Goal: Task Accomplishment & Management: Use online tool/utility

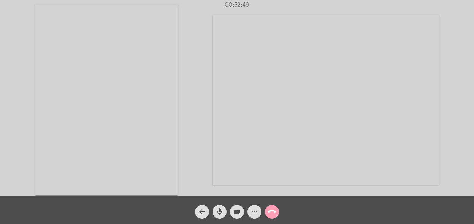
click at [272, 210] on mat-icon "call_end" at bounding box center [272, 212] width 8 height 8
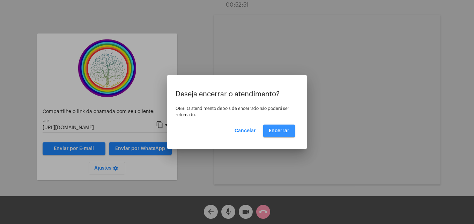
click at [283, 127] on button "Encerrar" at bounding box center [279, 131] width 32 height 13
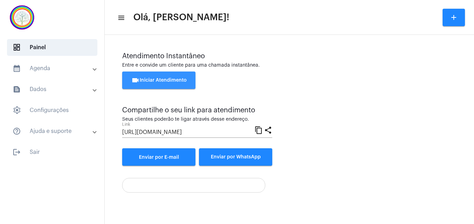
click at [161, 80] on span "videocam Iniciar Atendimento" at bounding box center [158, 80] width 55 height 5
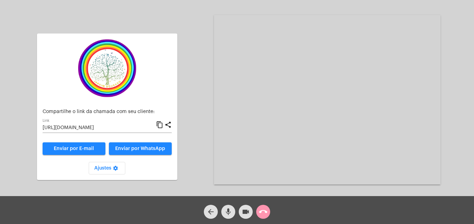
click at [161, 125] on mat-icon "content_copy" at bounding box center [159, 125] width 7 height 8
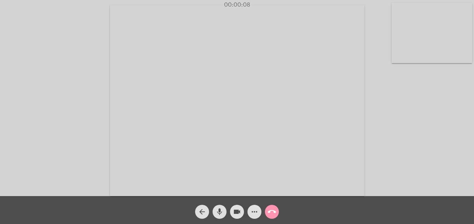
click at [396, 55] on video at bounding box center [432, 33] width 81 height 60
click at [197, 166] on video at bounding box center [300, 100] width 254 height 191
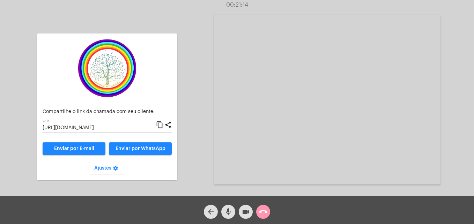
click at [262, 214] on mat-icon "call_end" at bounding box center [263, 212] width 8 height 8
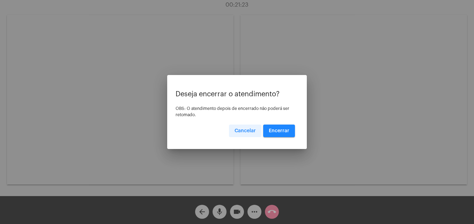
click at [244, 132] on span "Cancelar" at bounding box center [245, 130] width 21 height 5
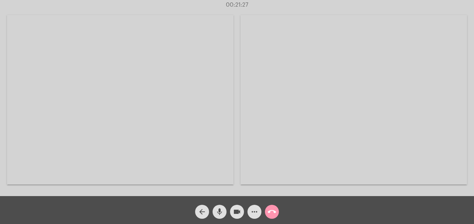
click at [235, 189] on div "Acessando Câmera e Microfone..." at bounding box center [237, 99] width 473 height 196
